Goal: Task Accomplishment & Management: Use online tool/utility

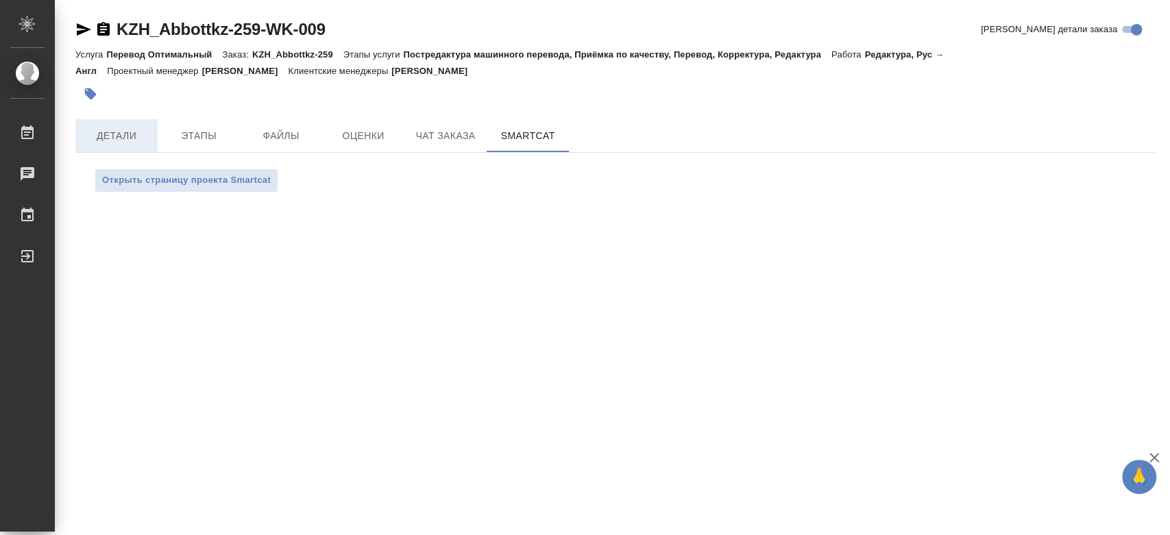
click at [110, 141] on span "Детали" at bounding box center [117, 135] width 66 height 17
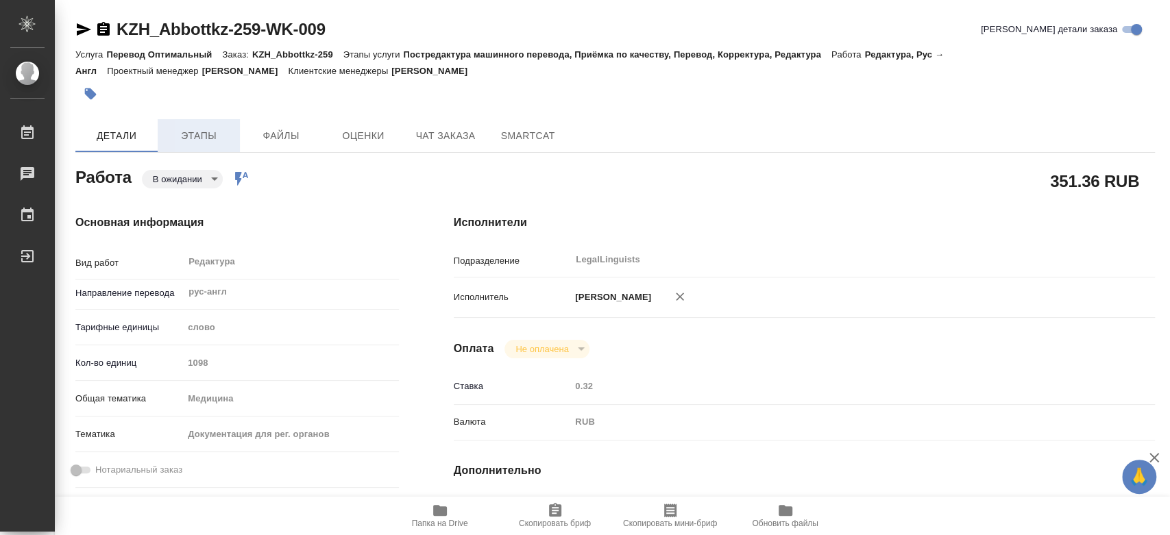
type textarea "x"
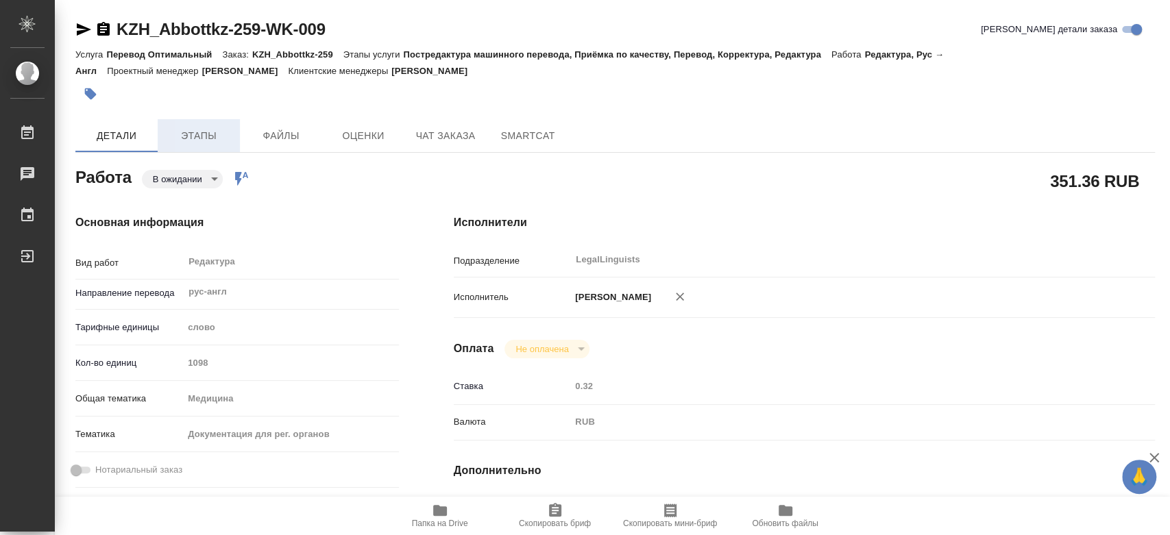
type textarea "x"
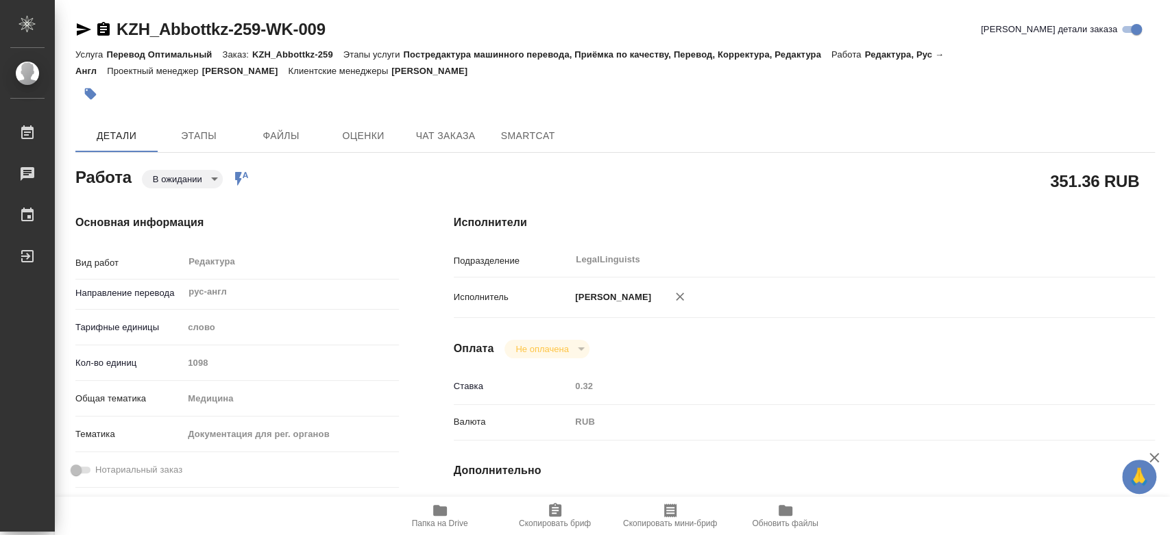
type textarea "x"
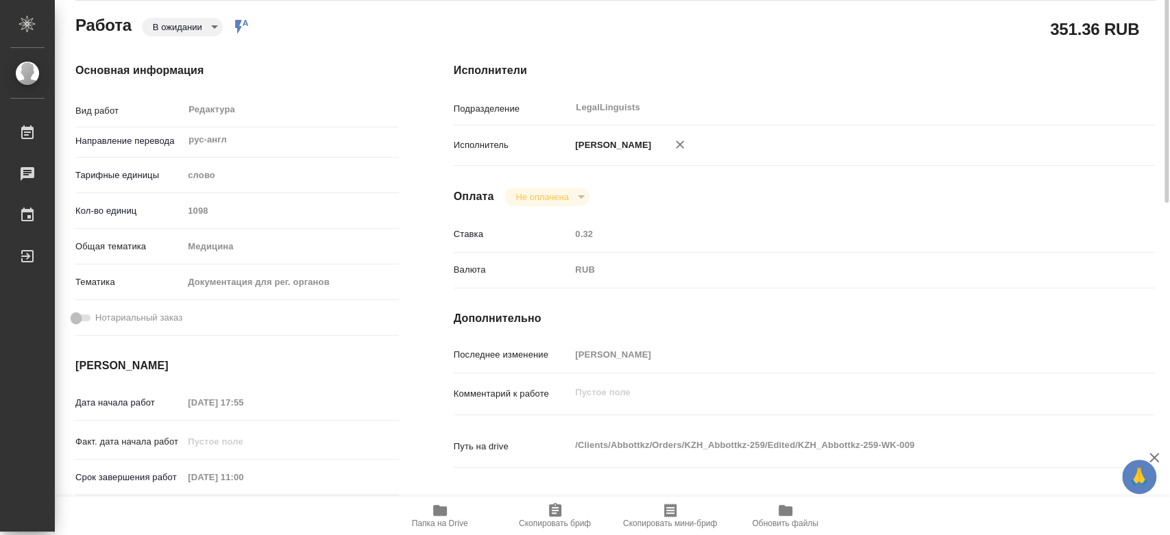
scroll to position [228, 0]
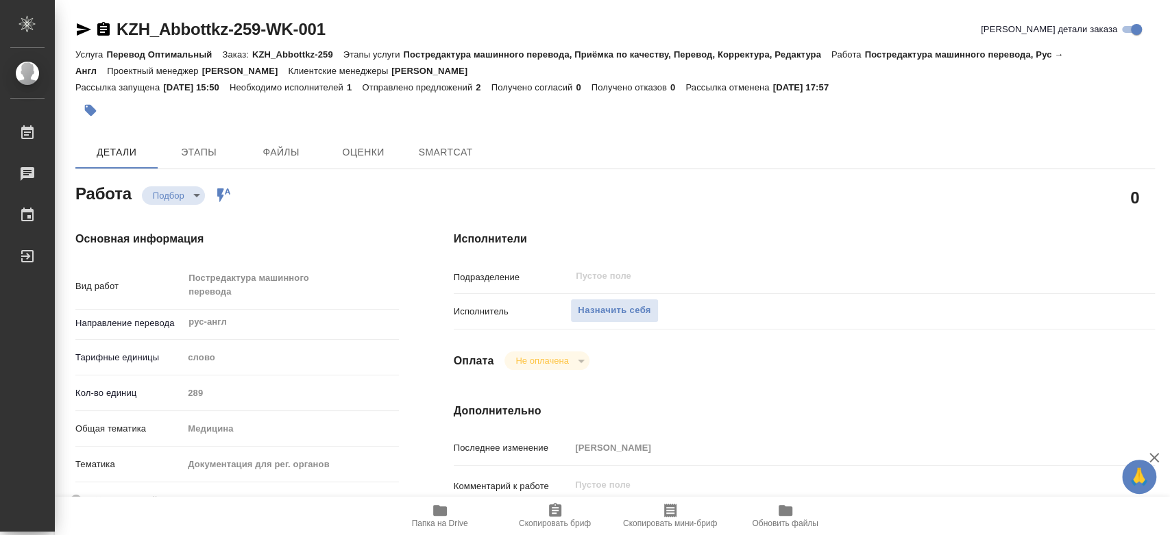
type textarea "x"
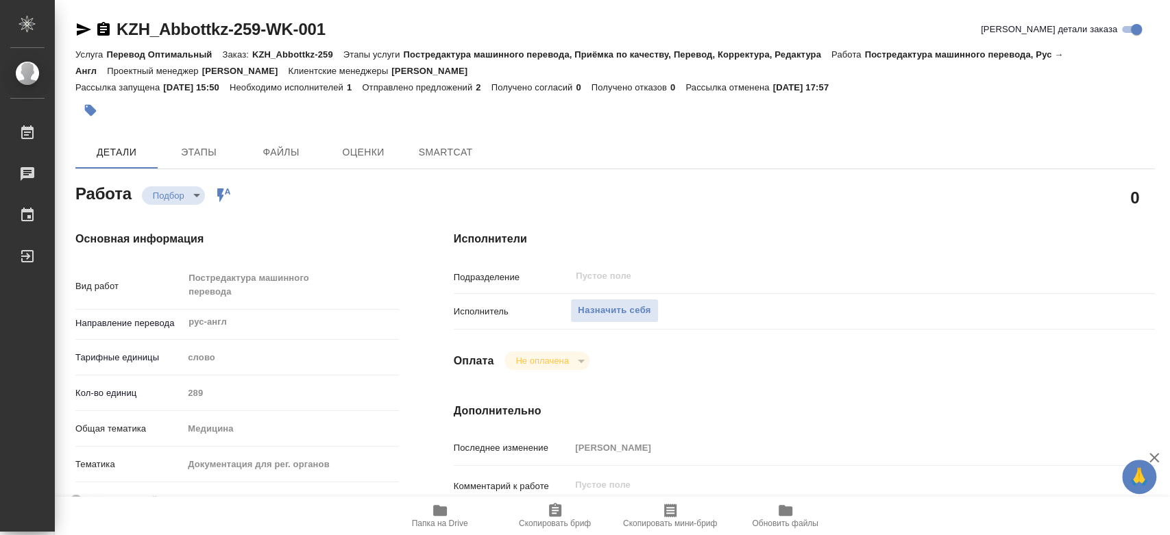
type textarea "x"
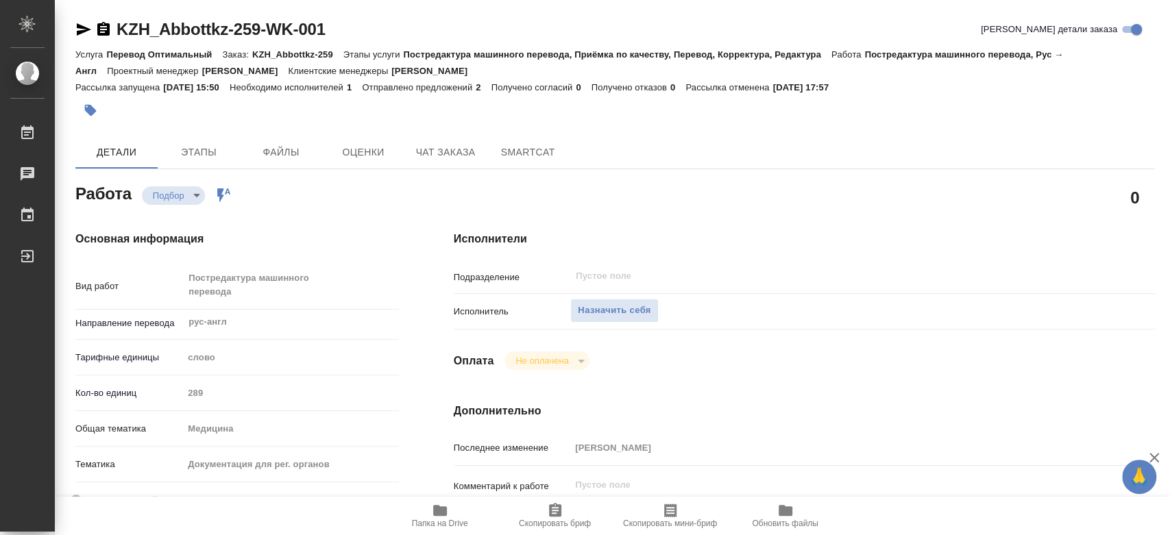
type textarea "x"
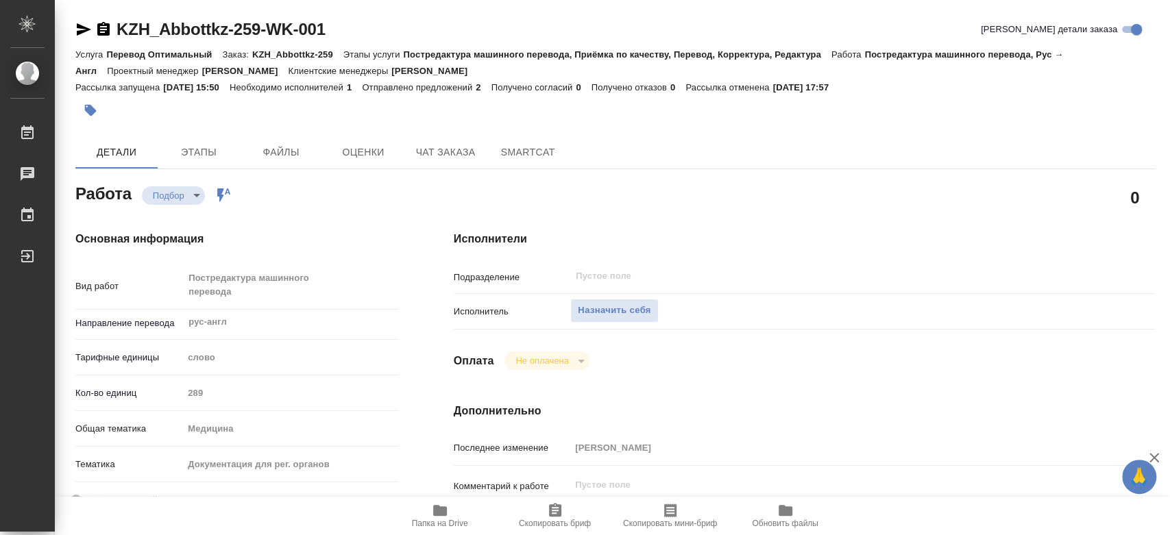
type textarea "x"
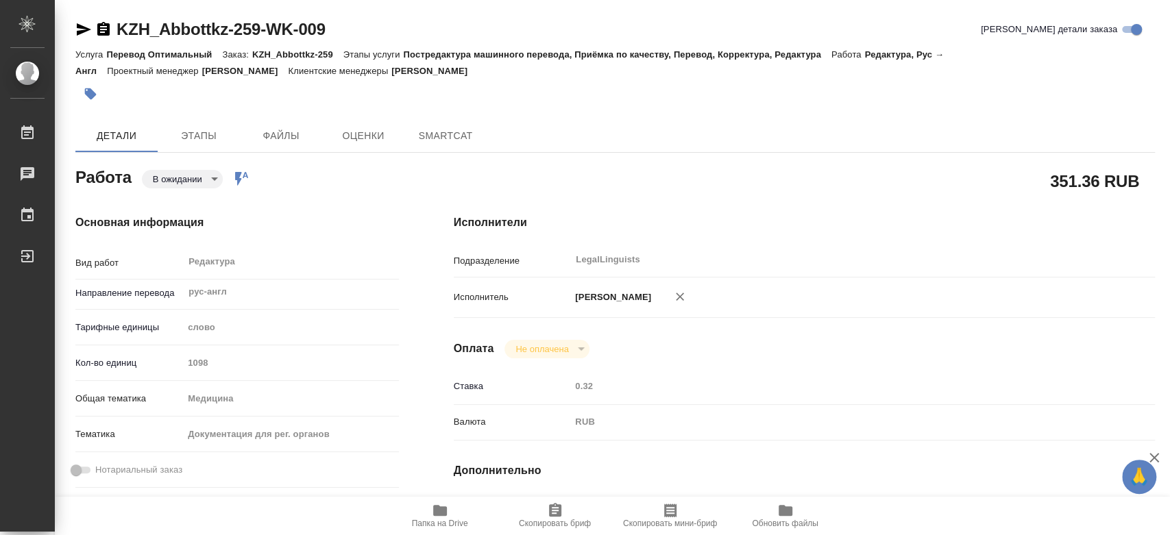
type textarea "x"
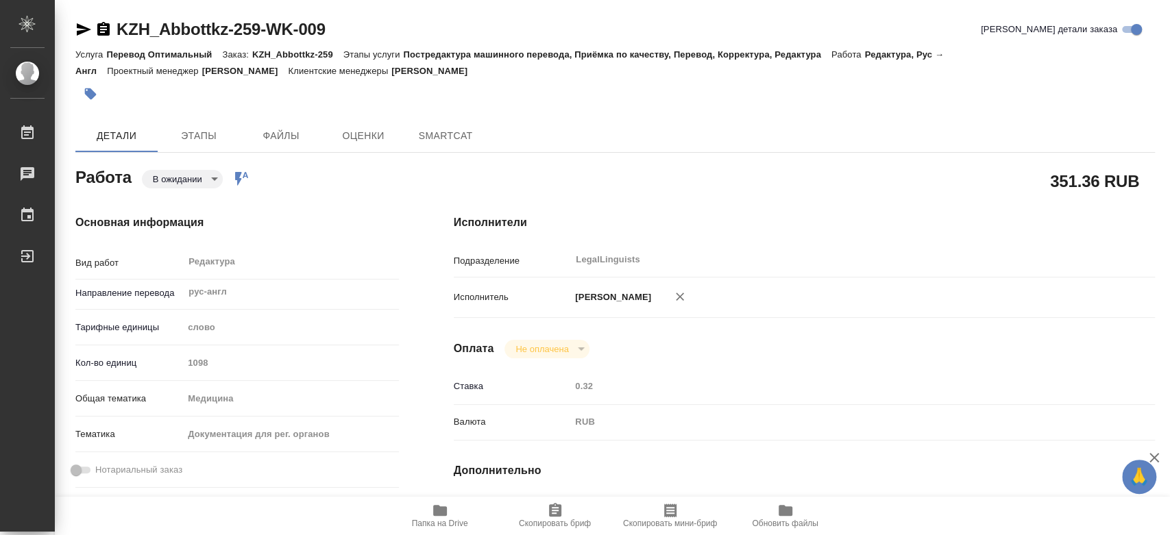
type textarea "x"
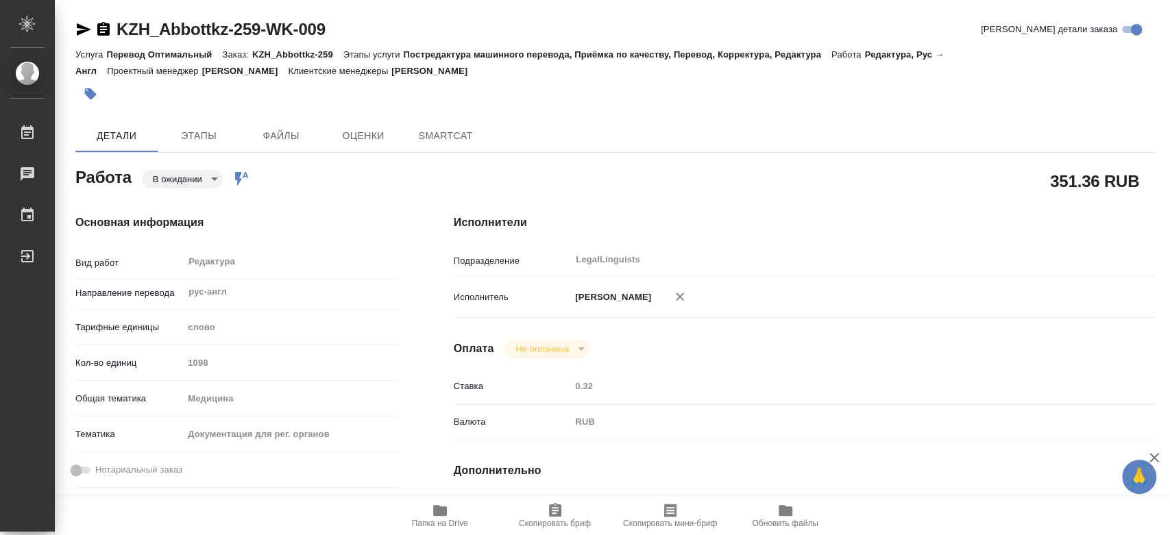
type textarea "x"
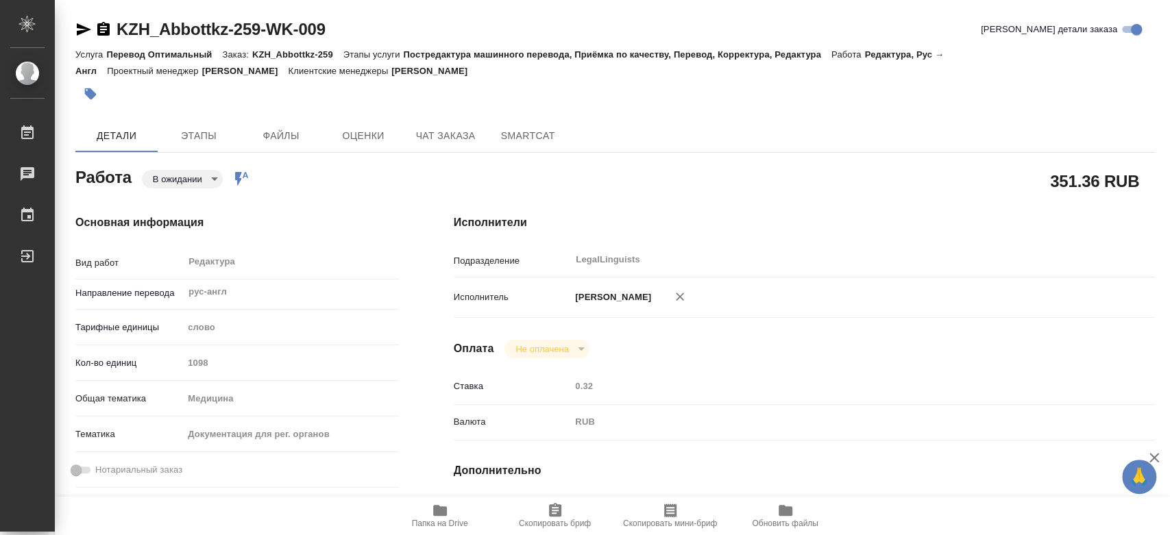
type textarea "x"
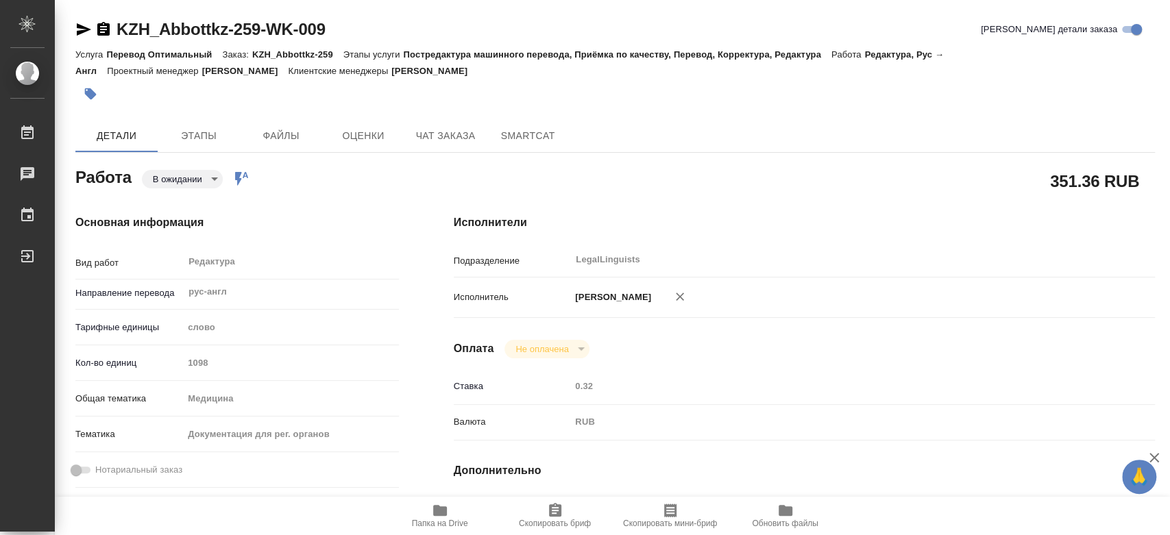
type textarea "x"
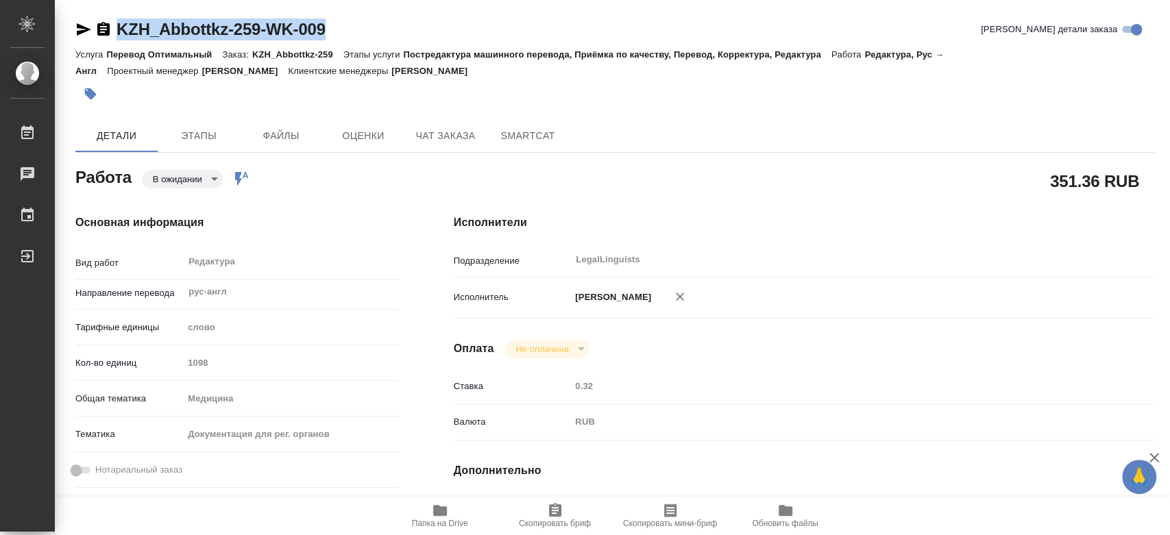
drag, startPoint x: 230, startPoint y: 33, endPoint x: 119, endPoint y: 34, distance: 111.0
click at [119, 34] on div "KZH_Abbottkz-259-WK-009 Кратко детали заказа" at bounding box center [614, 29] width 1079 height 22
copy link "KZH_Abbottkz-259-WK-009"
click at [186, 175] on body "🙏 .cls-1 fill:#fff; AWATERA Chernyayeva Tatyana Работы 0 Чаты График Выйти KZH_…" at bounding box center [585, 267] width 1170 height 535
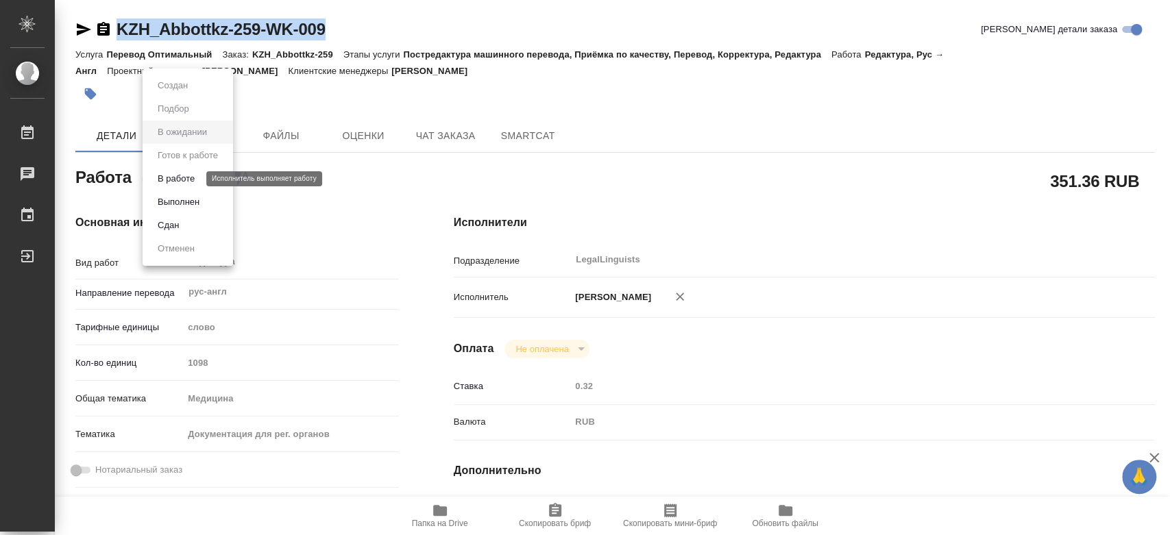
click at [185, 177] on button "В работе" at bounding box center [175, 178] width 45 height 15
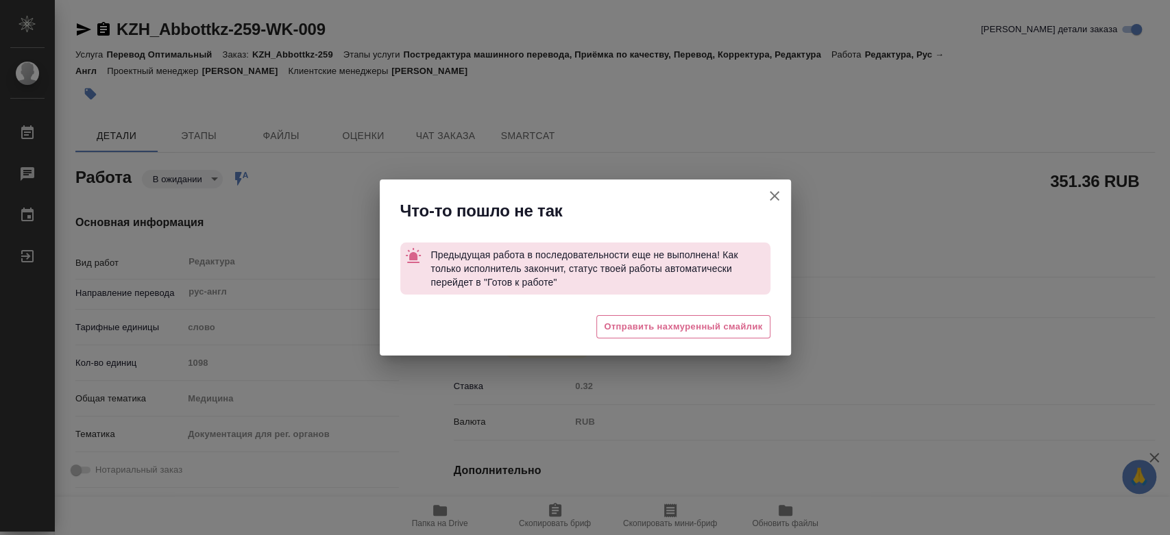
type textarea "x"
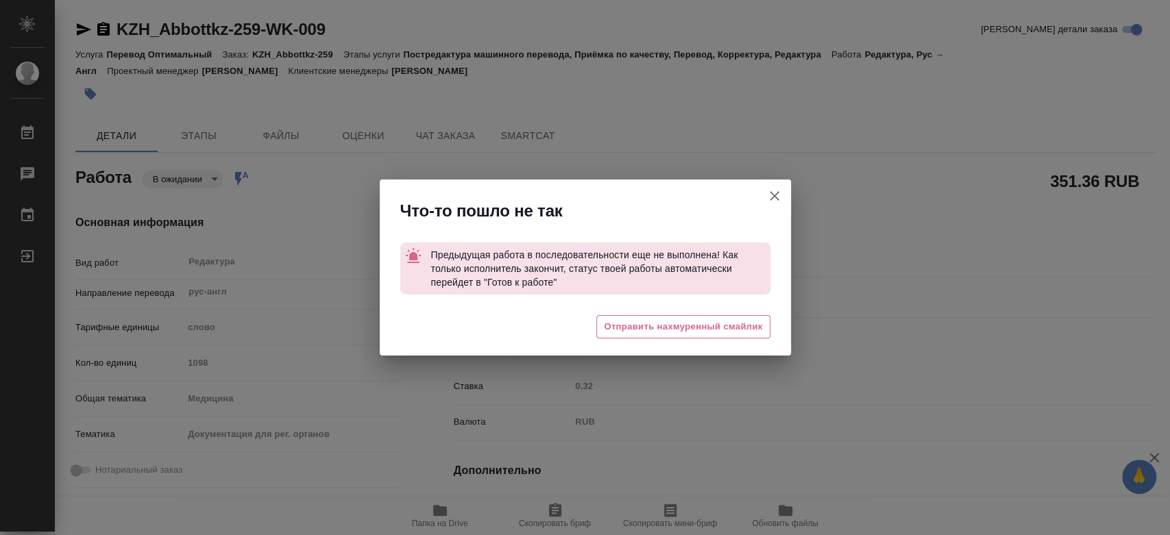
type textarea "x"
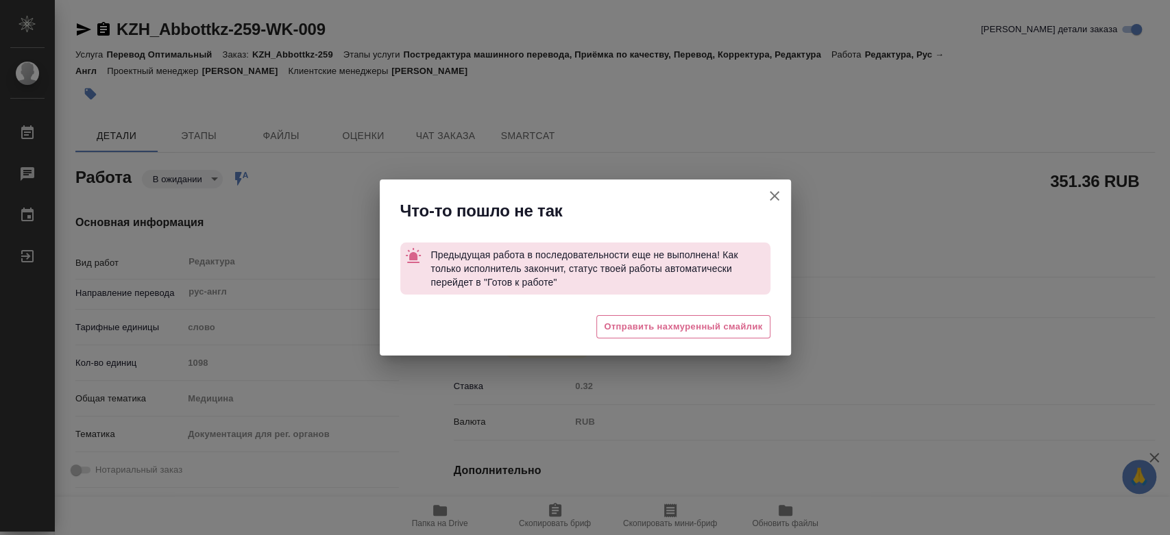
type textarea "x"
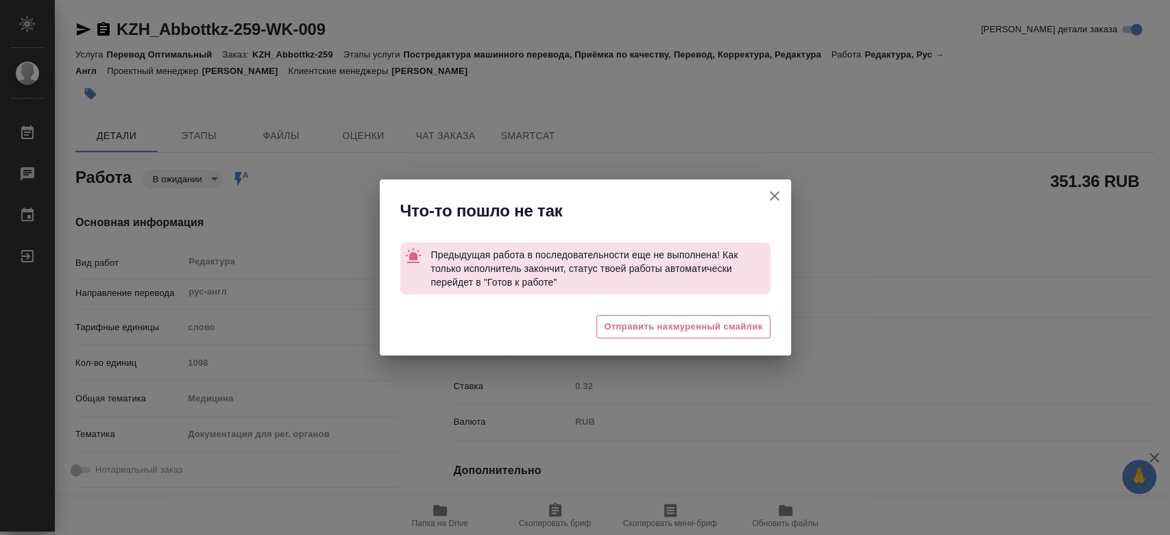
click at [779, 188] on icon "button" at bounding box center [774, 196] width 16 height 16
type textarea "x"
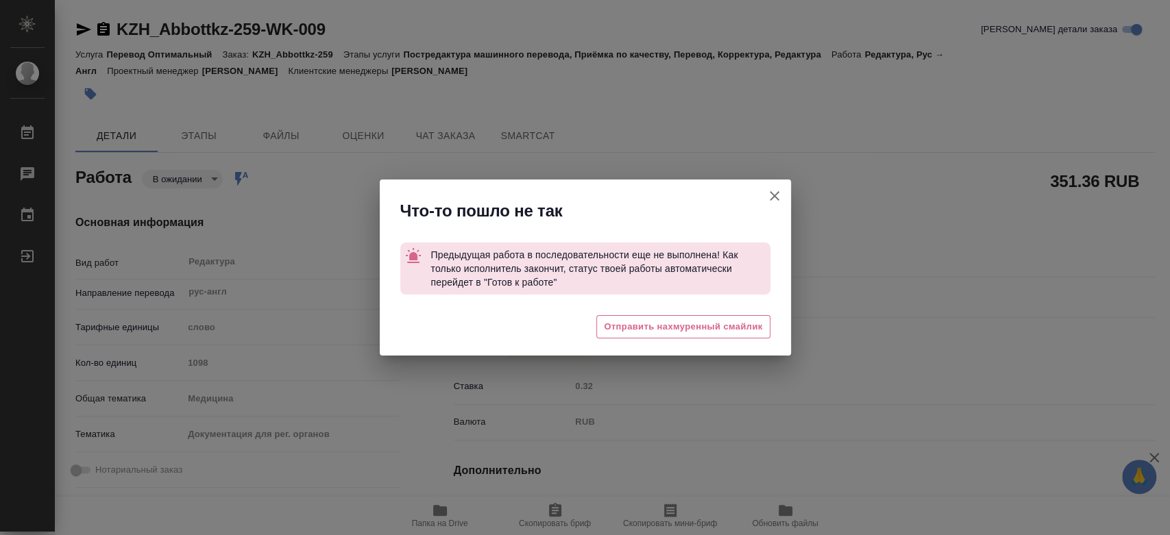
type textarea "x"
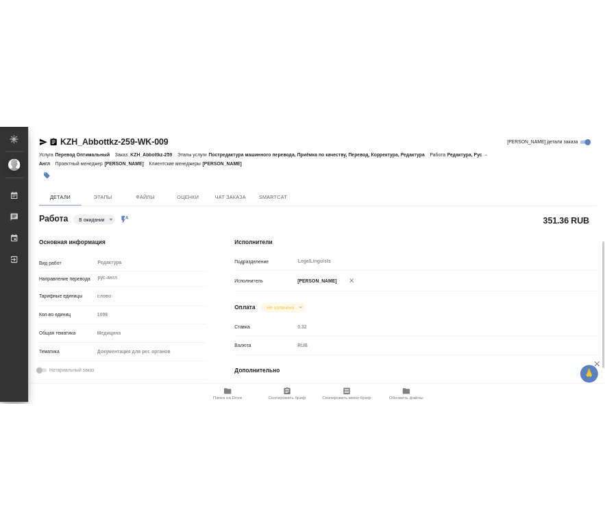
scroll to position [152, 0]
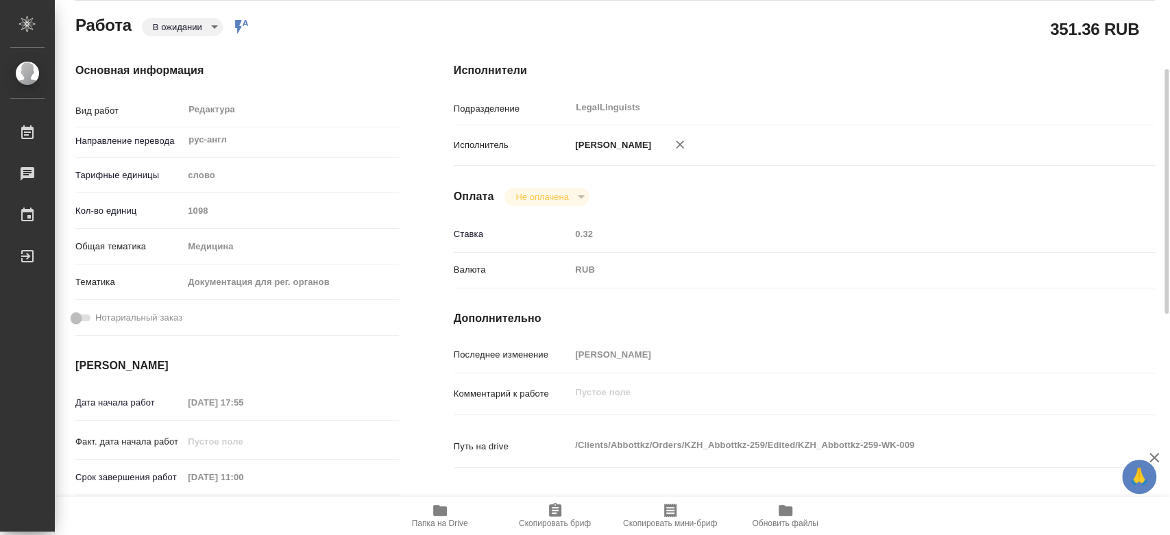
click at [436, 506] on icon "button" at bounding box center [440, 510] width 14 height 11
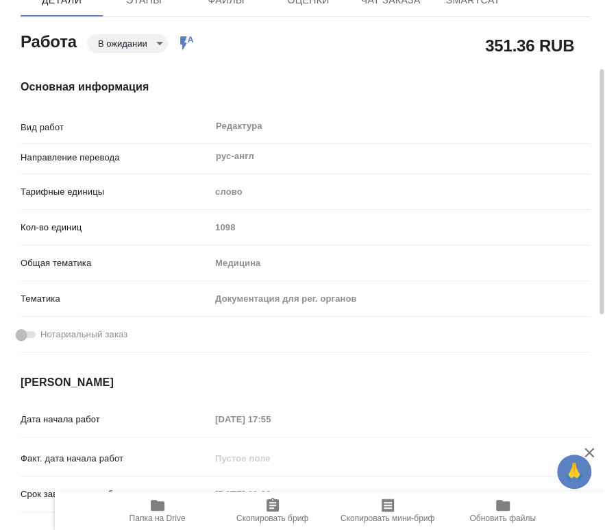
type textarea "x"
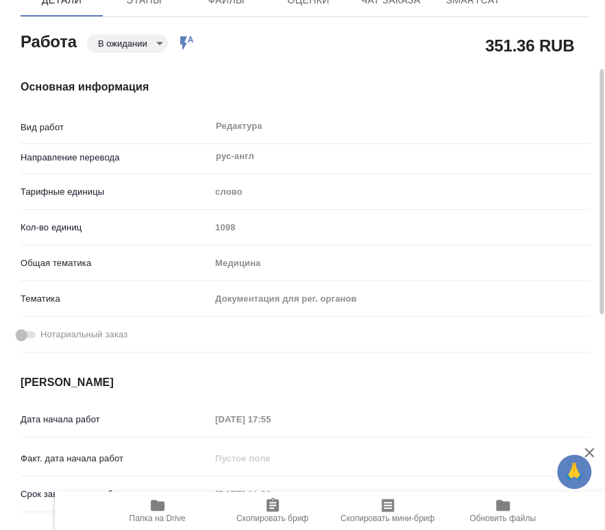
scroll to position [0, 0]
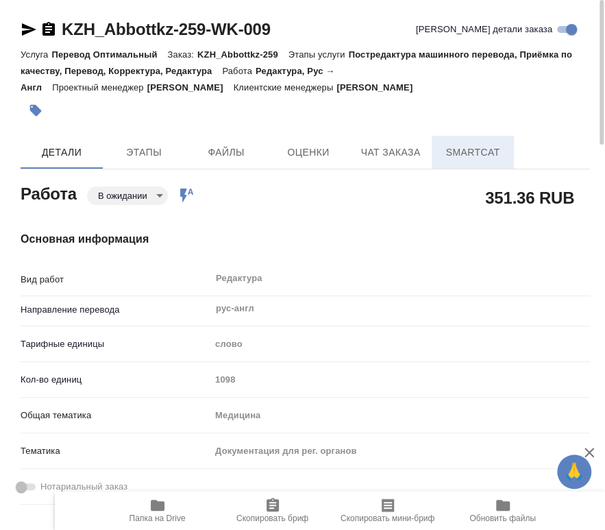
click at [462, 144] on span "SmartCat" at bounding box center [473, 152] width 66 height 17
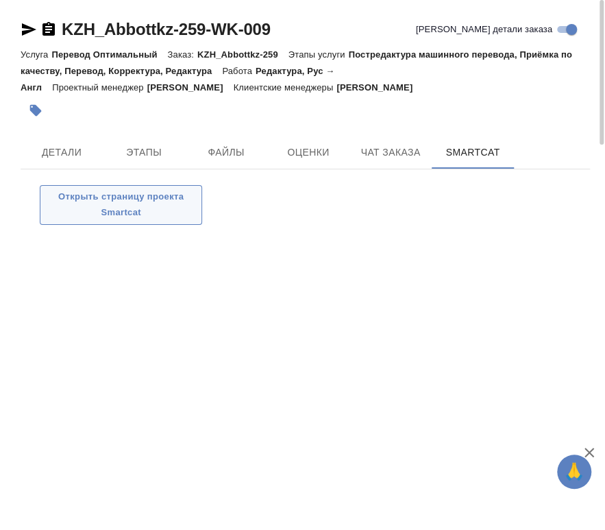
click at [110, 212] on span "Открыть страницу проекта Smartcat" at bounding box center [120, 205] width 147 height 32
